Goal: Information Seeking & Learning: Learn about a topic

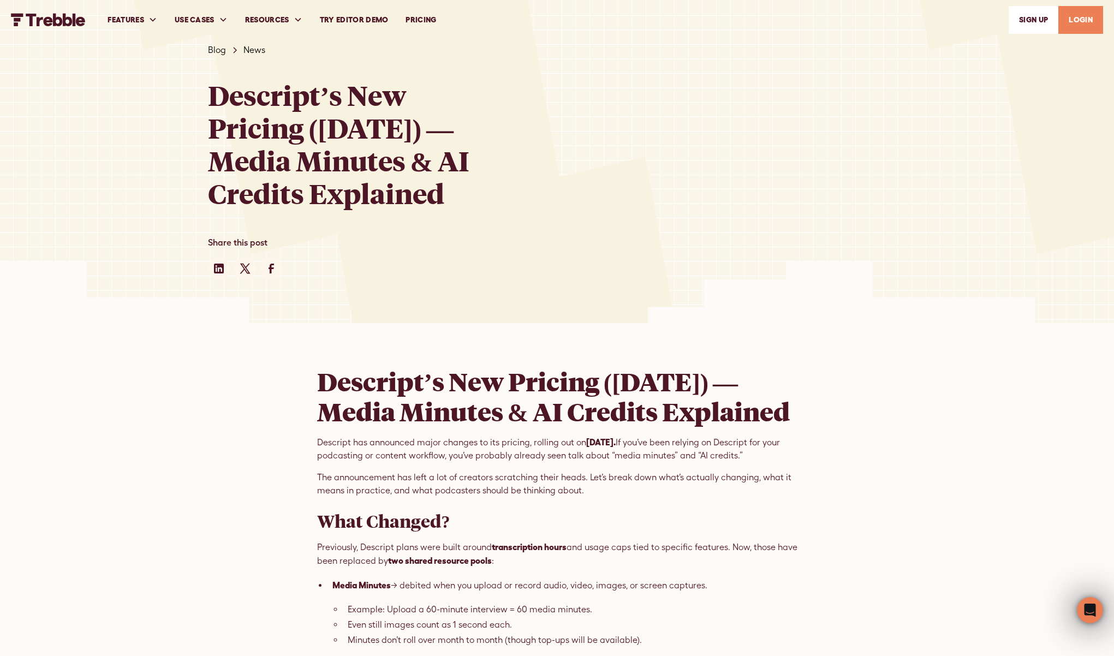
click at [445, 25] on link "PRICING" at bounding box center [421, 20] width 48 height 38
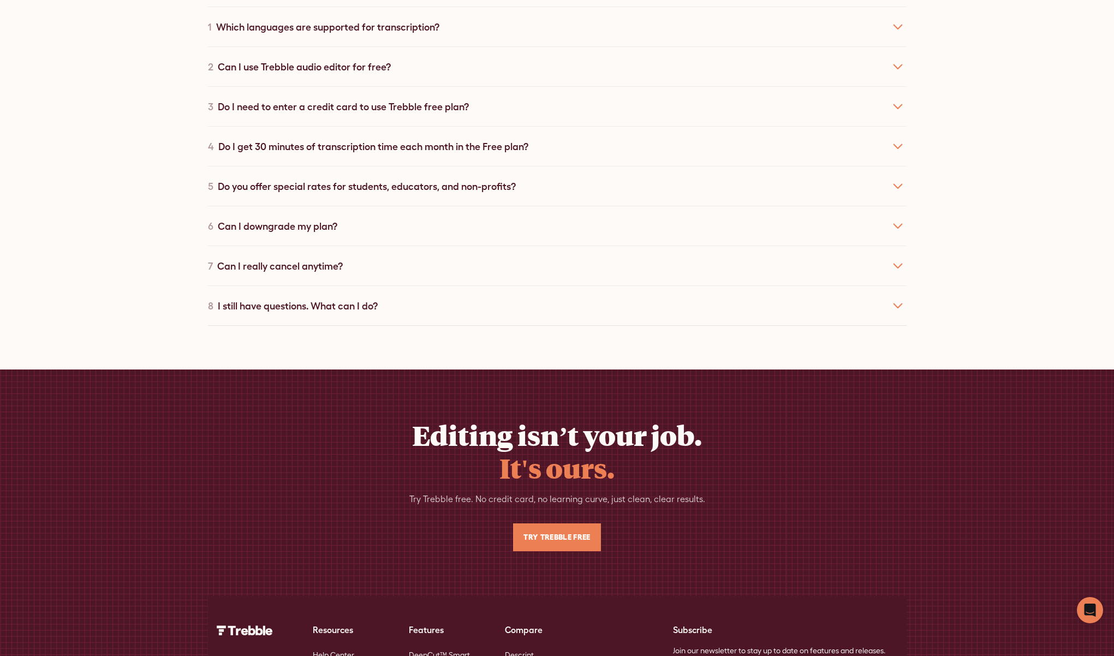
scroll to position [2016, 0]
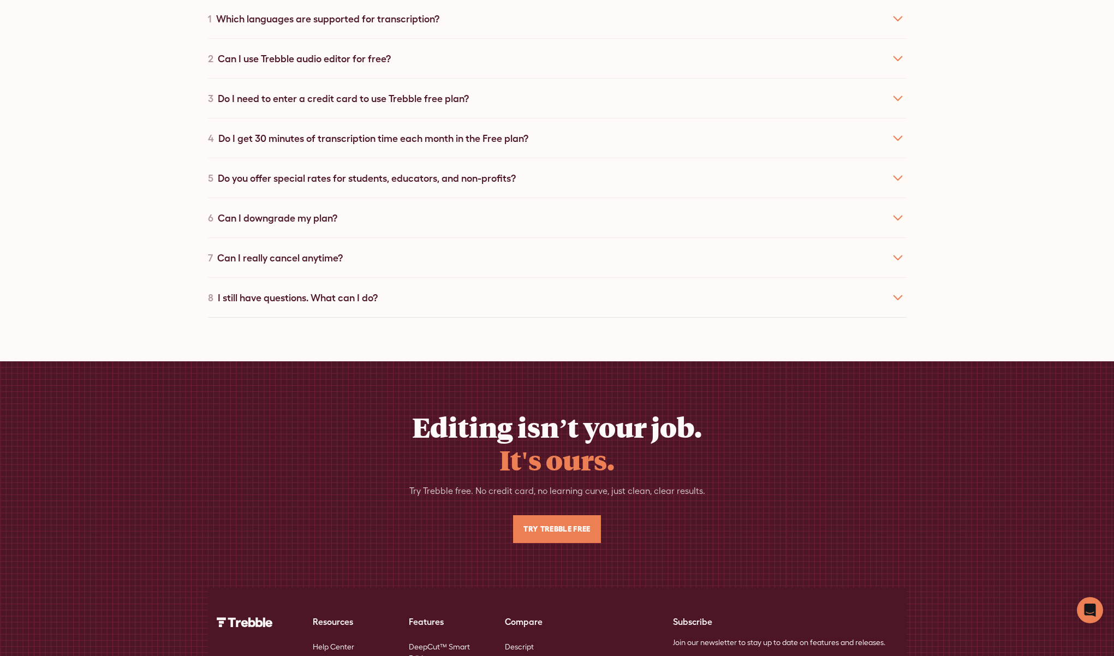
click at [417, 38] on div "1 Which languages are supported for transcription?" at bounding box center [557, 18] width 698 height 40
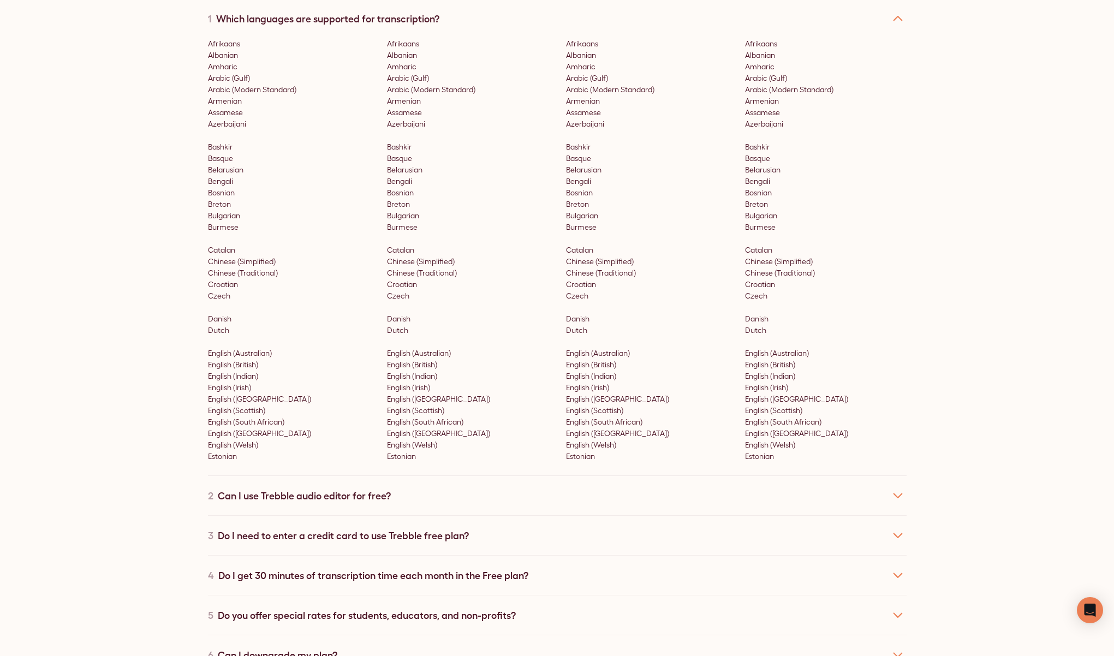
click at [416, 38] on div "1 Which languages are supported for transcription?" at bounding box center [557, 18] width 698 height 40
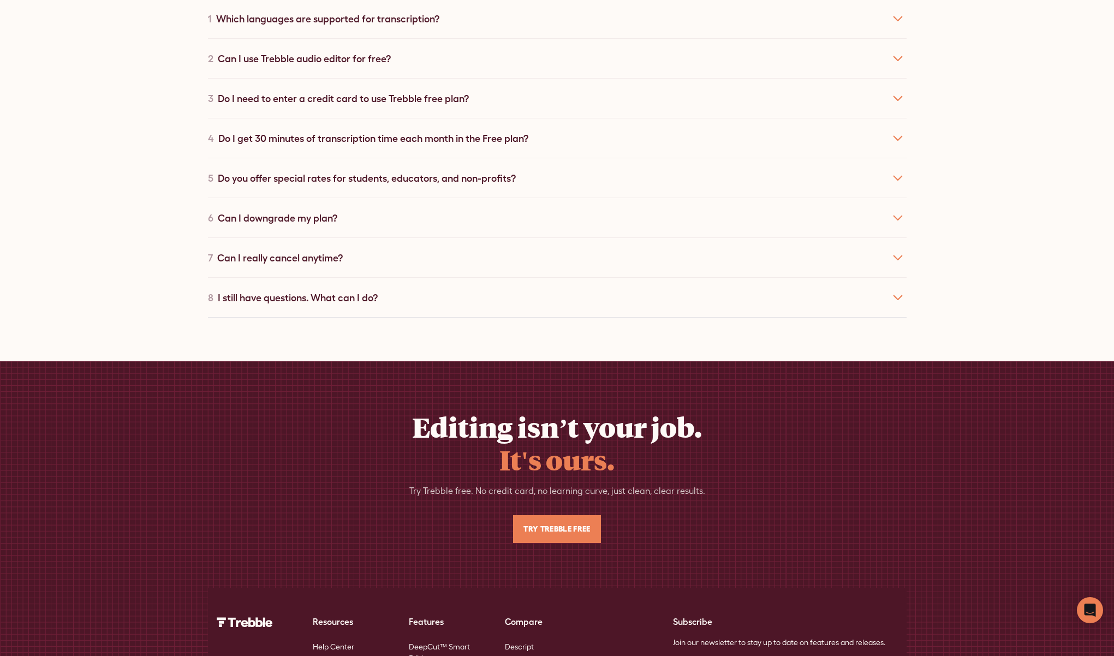
click at [428, 118] on div "3 Do I need to enter a credit card to use Trebble free plan?" at bounding box center [557, 98] width 698 height 40
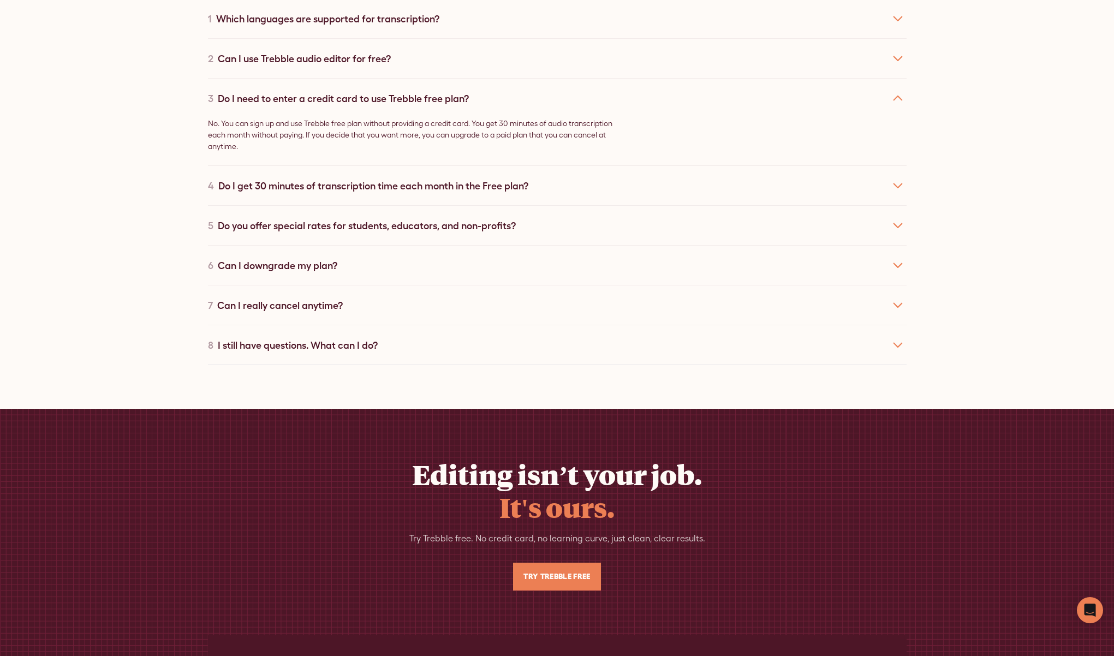
click at [428, 118] on div "3 Do I need to enter a credit card to use Trebble free plan?" at bounding box center [557, 98] width 698 height 40
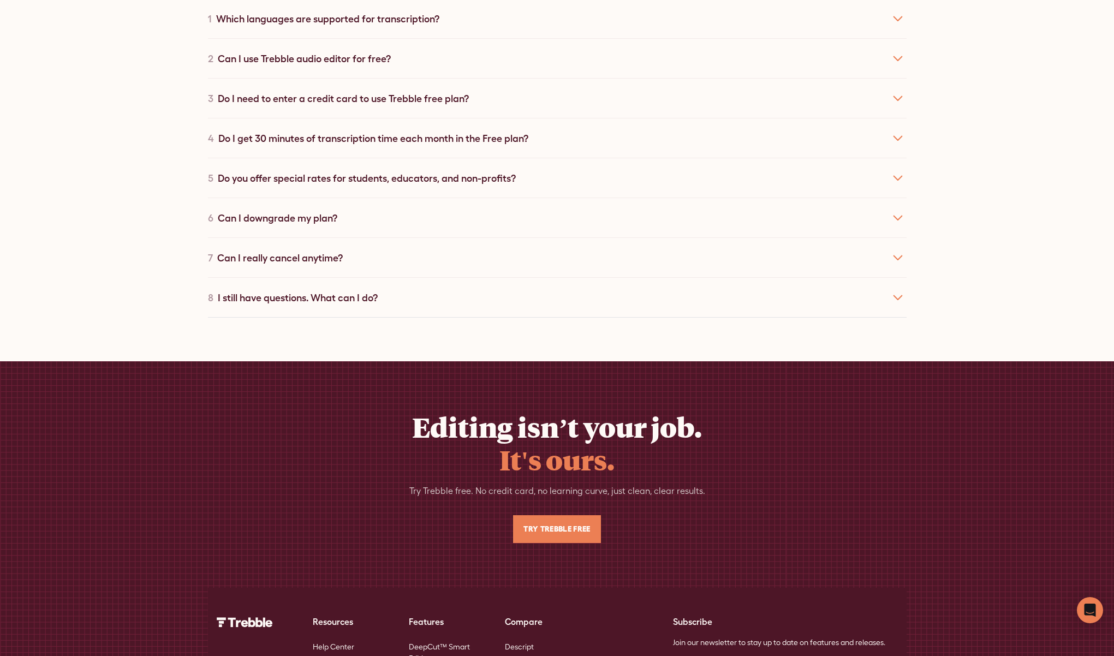
click at [511, 158] on div "4 Do I get 30 minutes of transcription time each month in the Free plan?" at bounding box center [557, 138] width 698 height 40
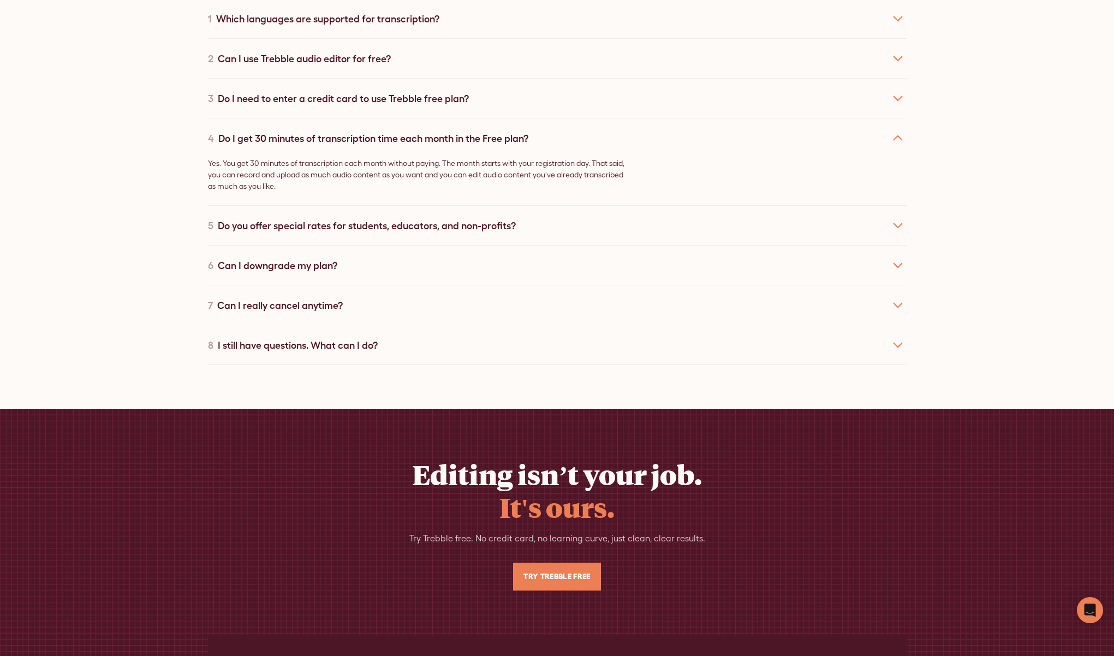
click at [513, 158] on div "4 Do I get 30 minutes of transcription time each month in the Free plan?" at bounding box center [557, 138] width 698 height 40
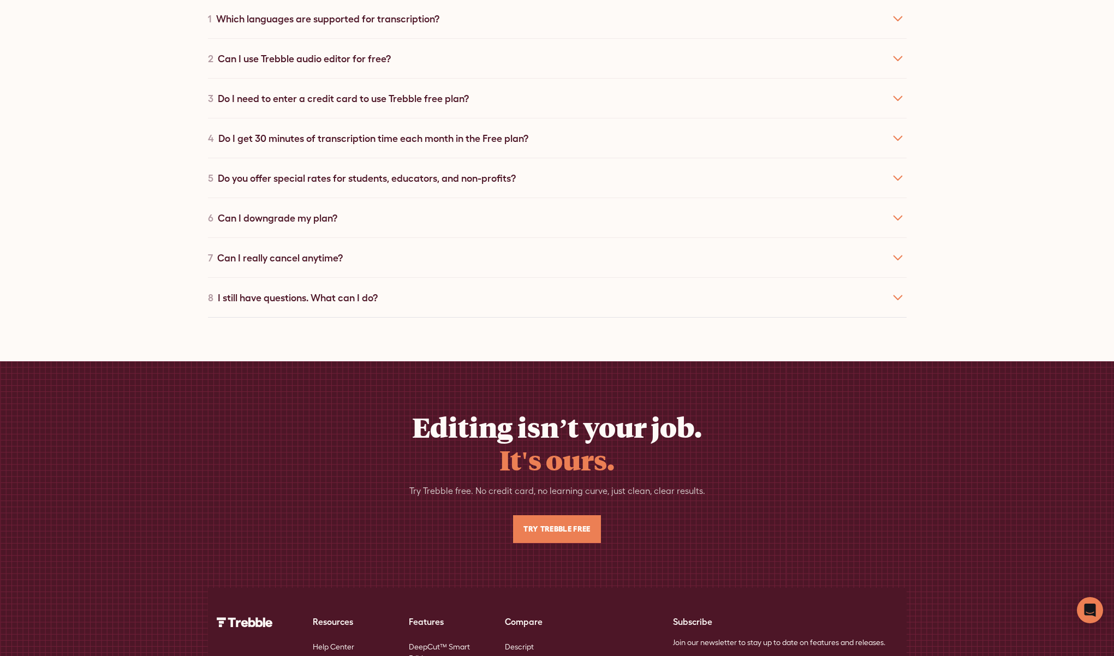
click at [462, 198] on div "5 Do you offer special rates for students, educators, and non-profits?" at bounding box center [557, 178] width 698 height 40
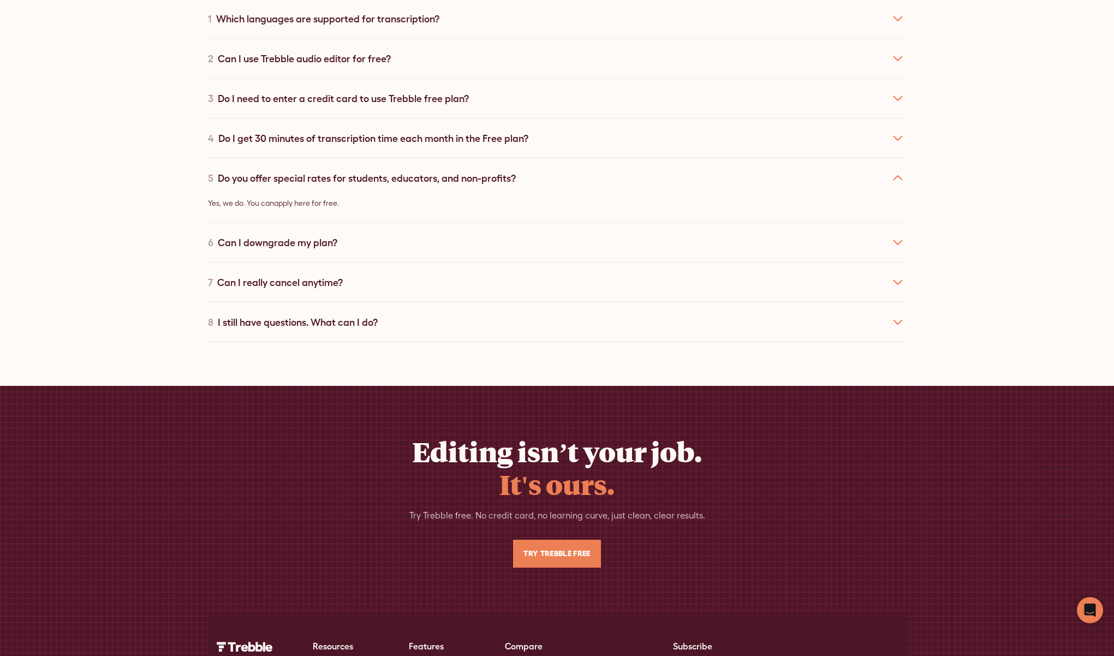
click at [462, 198] on div "5 Do you offer special rates for students, educators, and non-profits?" at bounding box center [557, 178] width 698 height 40
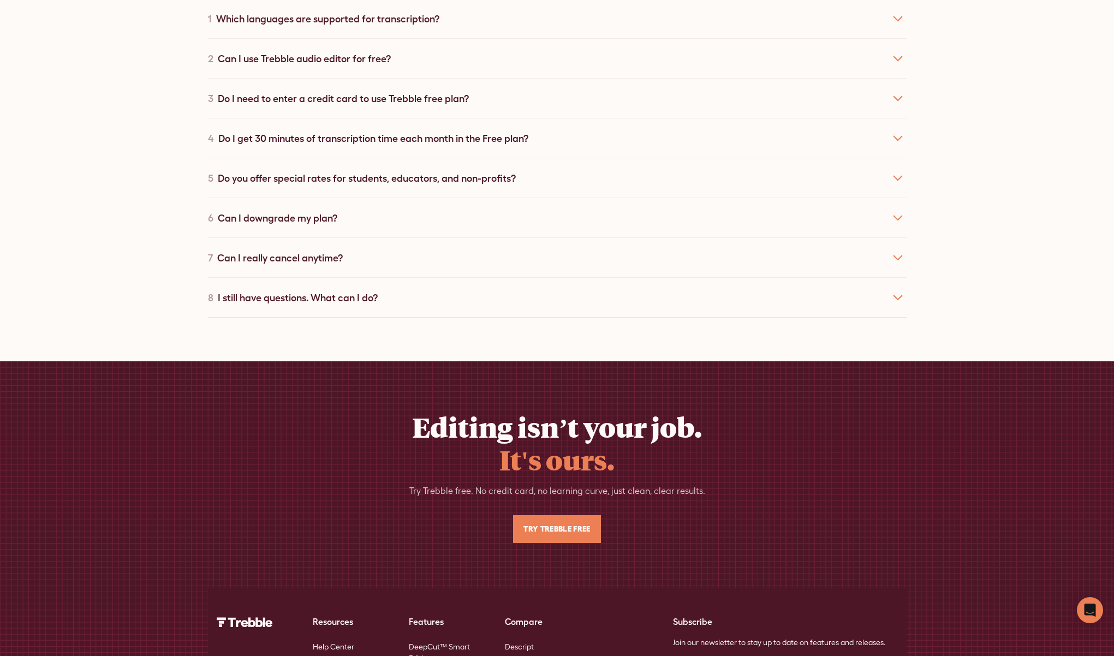
click at [447, 237] on div "6 Can I downgrade my plan?" at bounding box center [557, 218] width 698 height 40
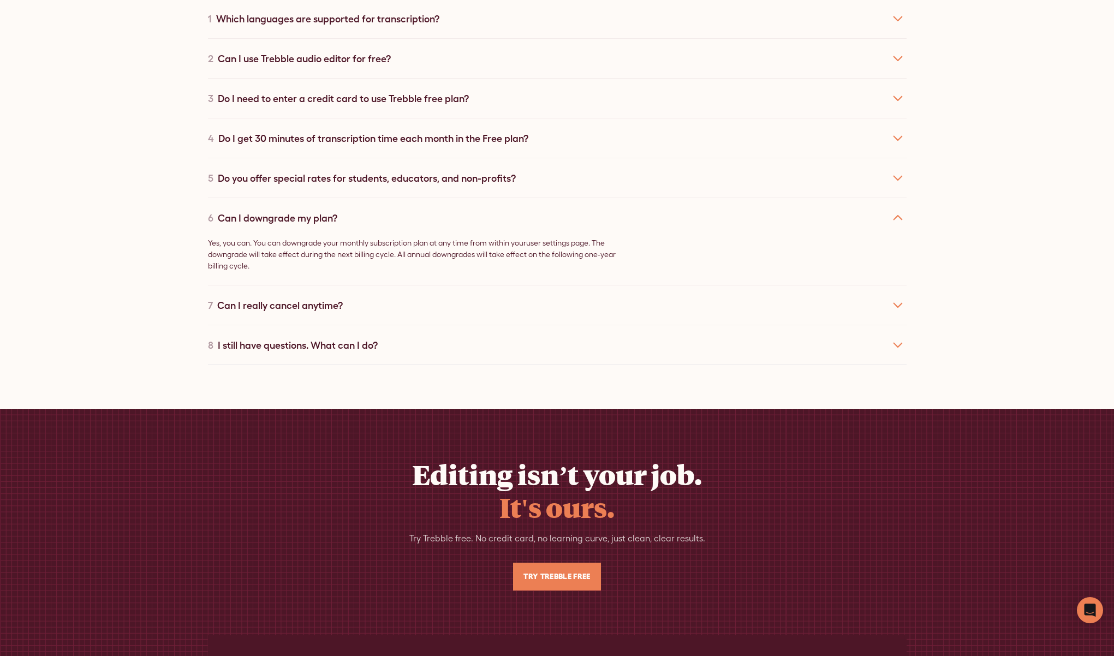
click at [447, 237] on div "6 Can I downgrade my plan?" at bounding box center [557, 218] width 698 height 40
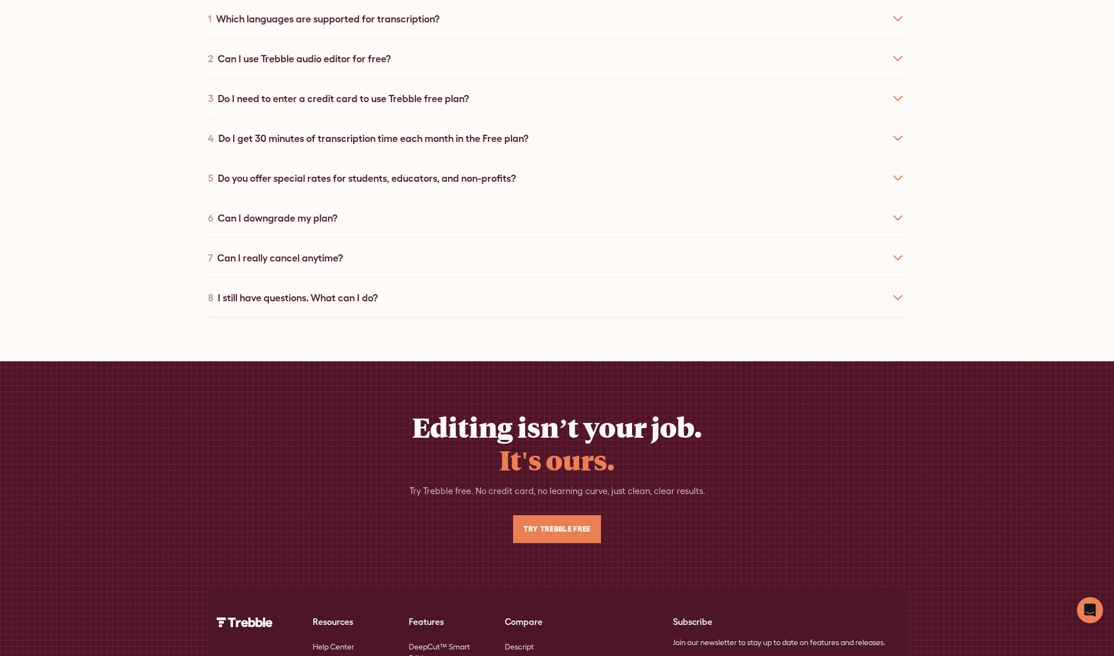
click at [358, 277] on div "7 Can I really cancel anytime?" at bounding box center [557, 257] width 698 height 40
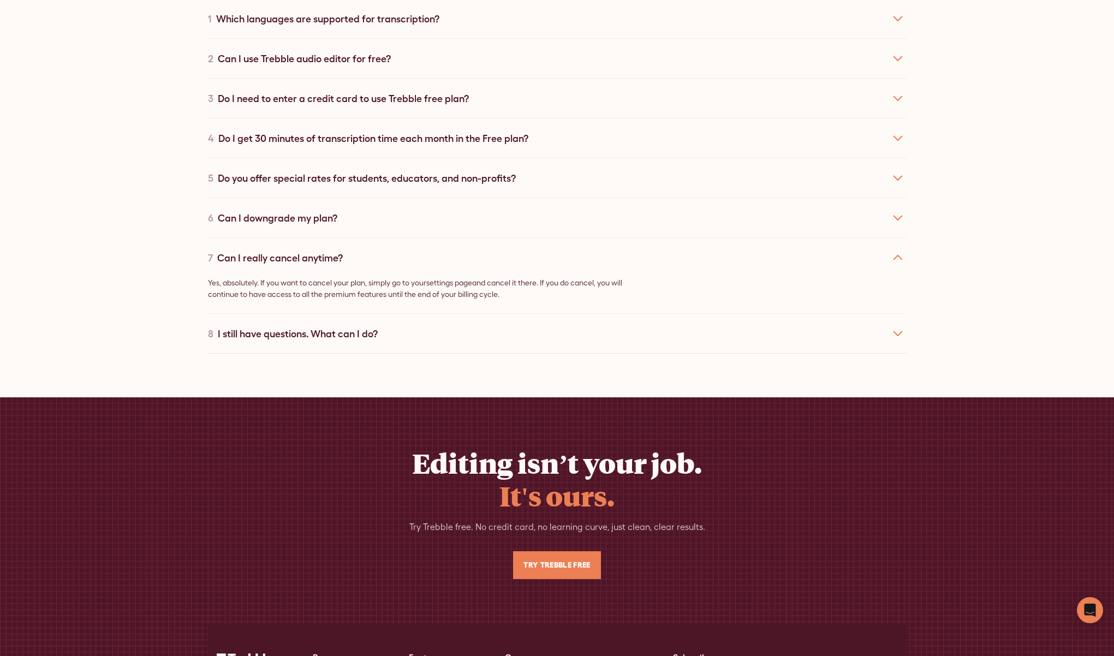
click at [359, 277] on div "7 Can I really cancel anytime?" at bounding box center [557, 257] width 698 height 40
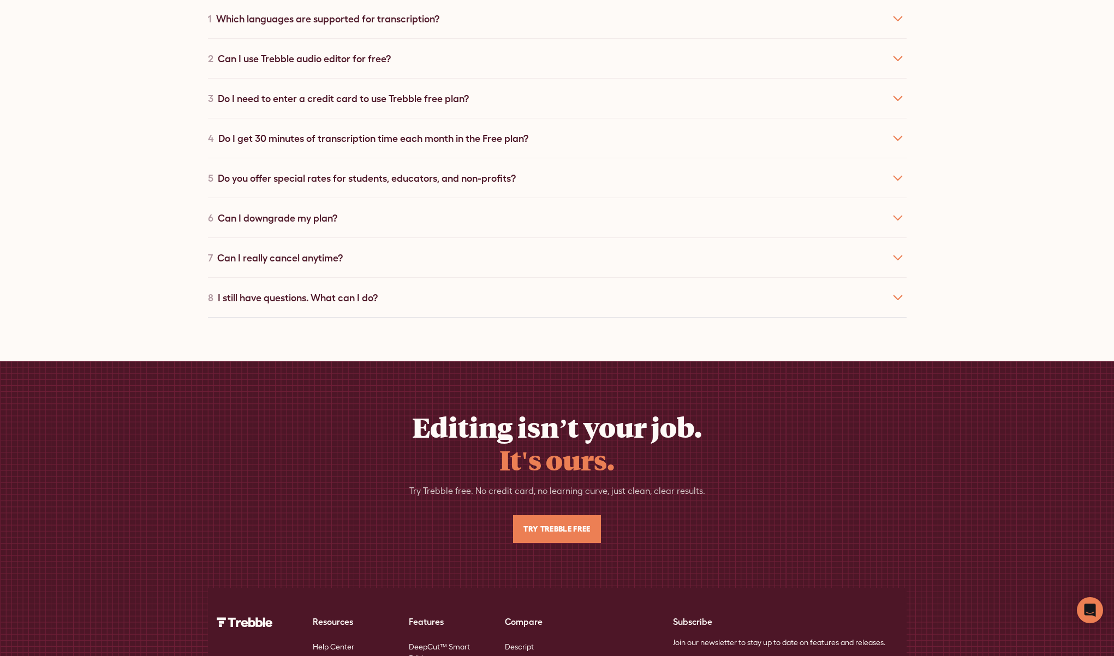
click at [360, 317] on div "8 I still have questions. What can I do?" at bounding box center [557, 297] width 698 height 40
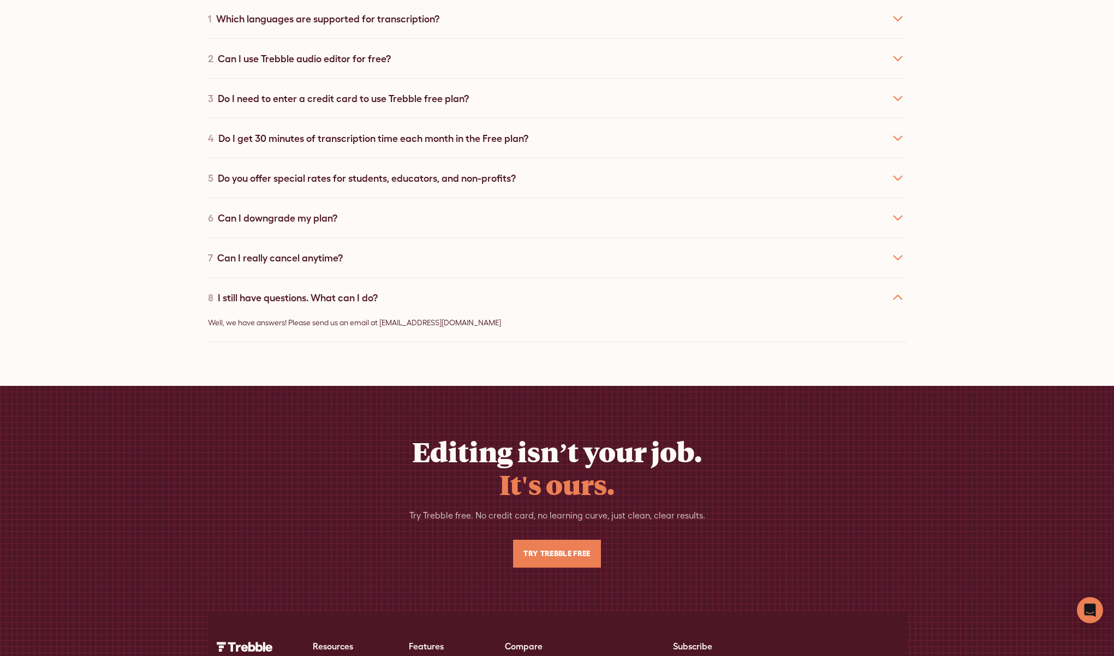
click at [358, 317] on div "8 I still have questions. What can I do?" at bounding box center [557, 297] width 698 height 40
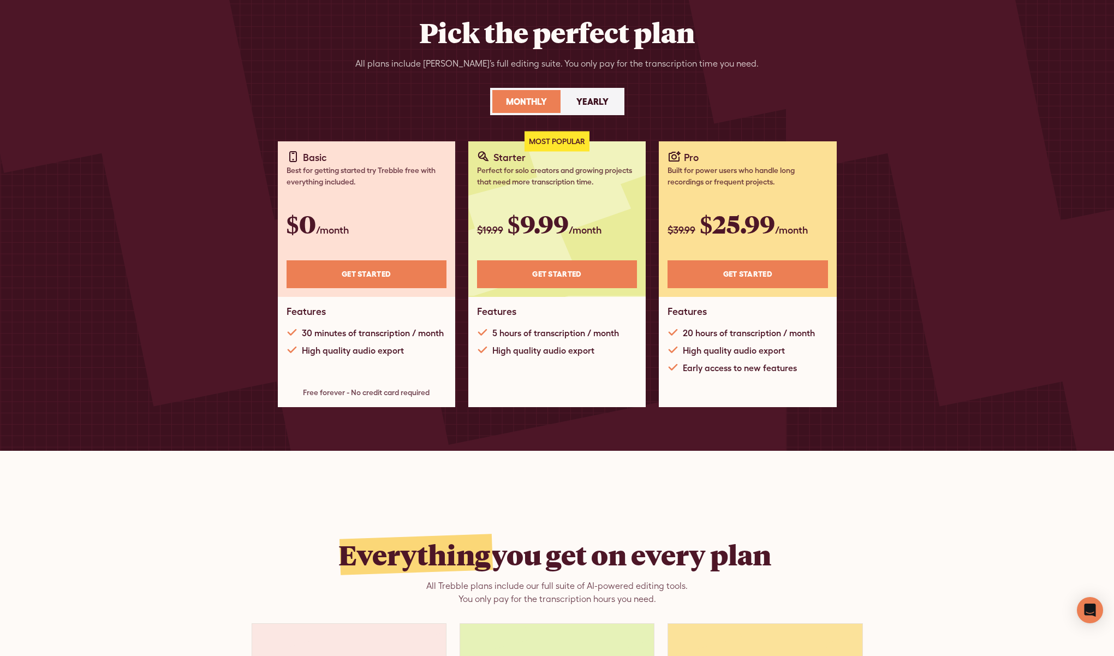
scroll to position [0, 0]
